Goal: Use online tool/utility

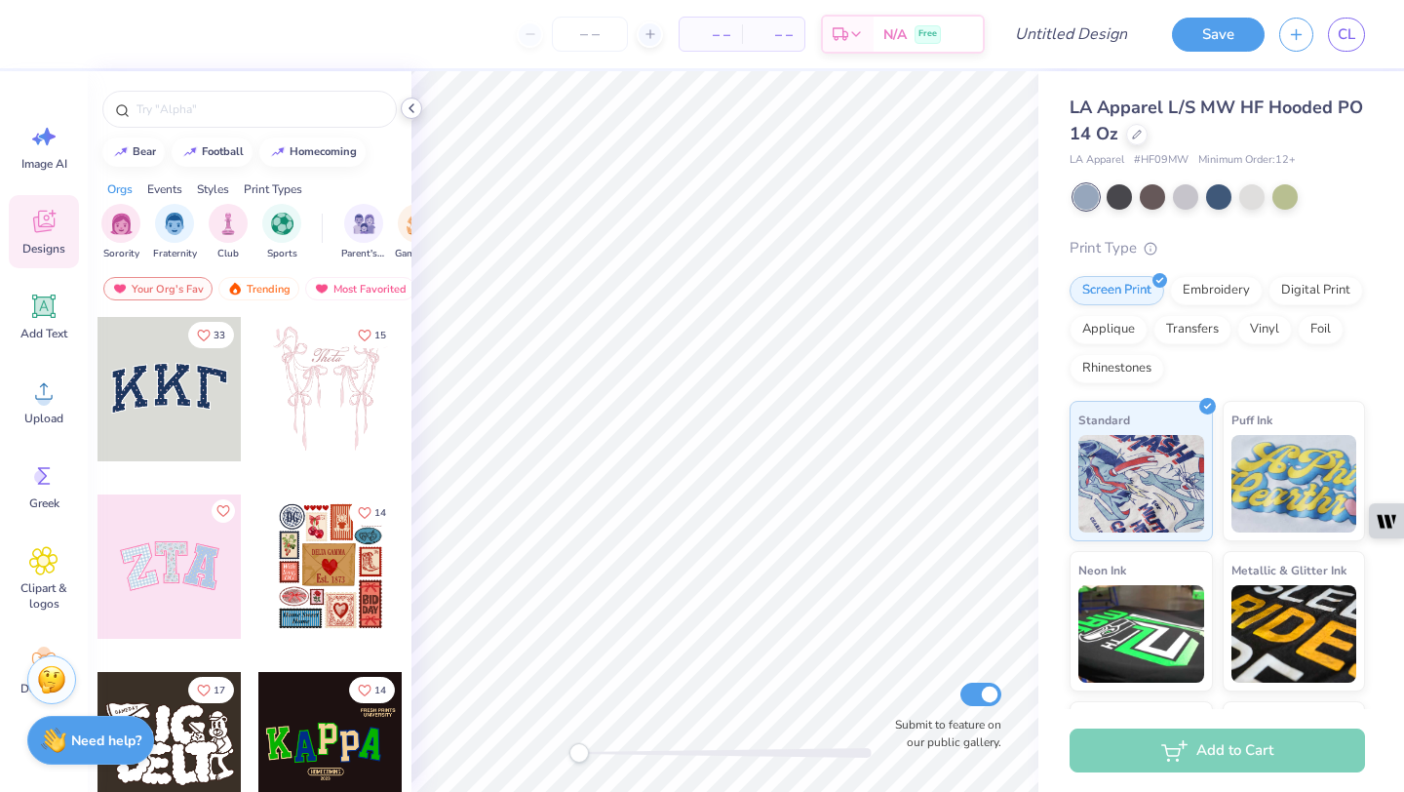
click at [407, 108] on icon at bounding box center [412, 108] width 16 height 16
